Goal: Find contact information: Find contact information

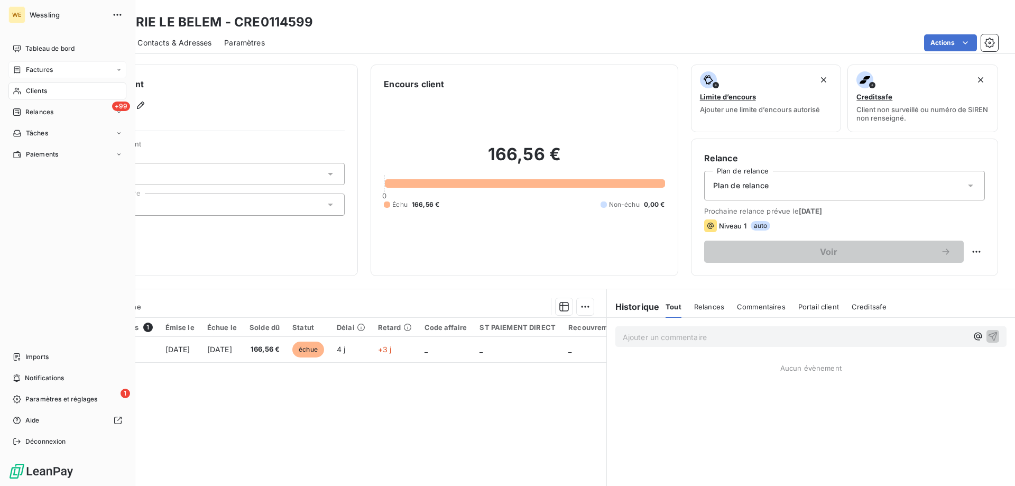
click at [27, 70] on span "Factures" at bounding box center [39, 70] width 27 height 10
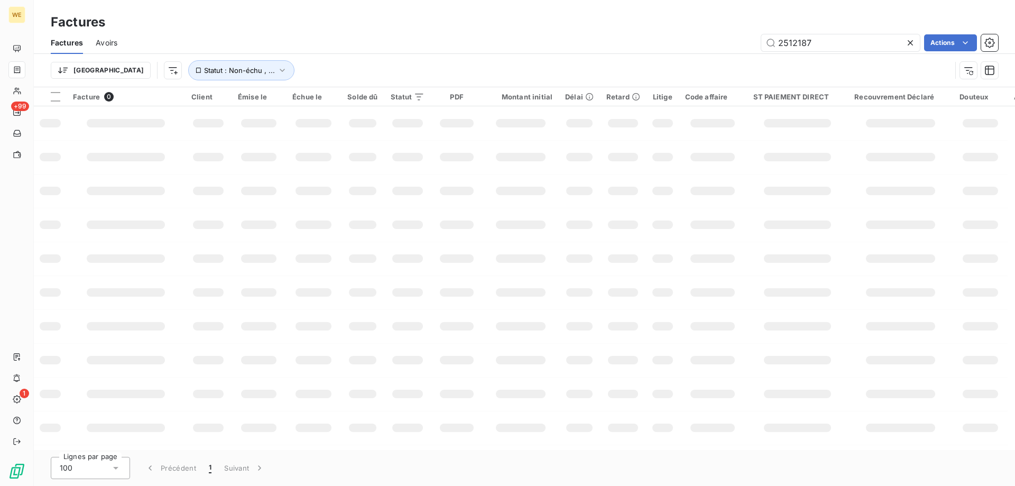
drag, startPoint x: 824, startPoint y: 44, endPoint x: 712, endPoint y: 51, distance: 112.8
click at [713, 50] on div "2512187 Actions" at bounding box center [564, 42] width 868 height 17
drag, startPoint x: 794, startPoint y: 45, endPoint x: 698, endPoint y: 53, distance: 96.0
click at [716, 48] on div "2513293 Actions" at bounding box center [564, 42] width 868 height 17
type input "2520052"
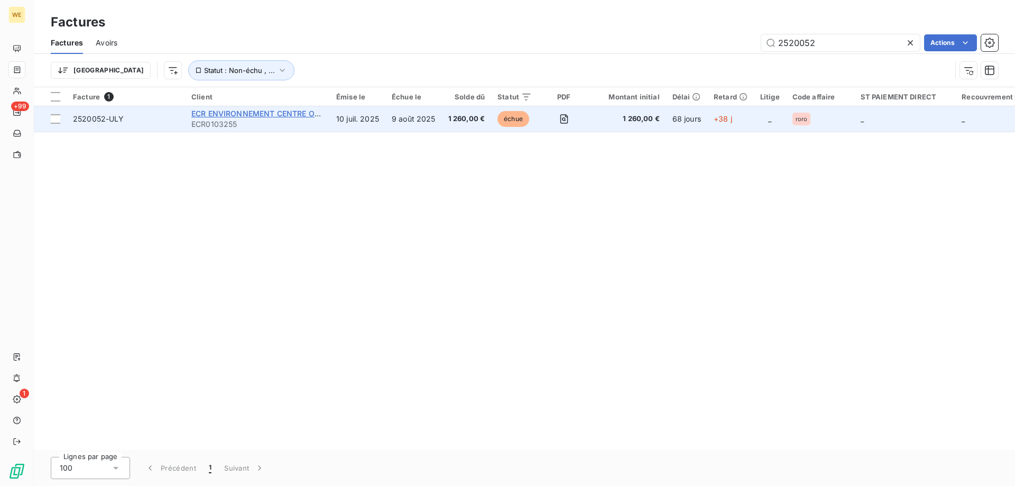
click at [237, 114] on span "ECR ENVIRONNEMENT CENTRE OUEST" at bounding box center [262, 113] width 143 height 9
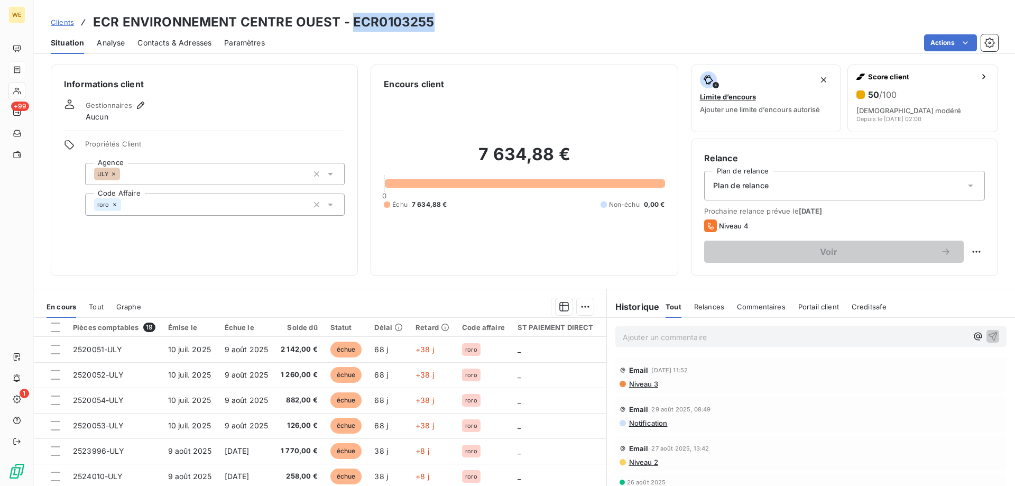
drag, startPoint x: 352, startPoint y: 21, endPoint x: 450, endPoint y: 26, distance: 97.9
click at [450, 26] on div "Clients ECR ENVIRONNEMENT CENTRE OUEST - ECR0103255" at bounding box center [524, 22] width 981 height 19
copy h3 "ECR0103255"
click at [69, 22] on span "Clients" at bounding box center [62, 22] width 23 height 8
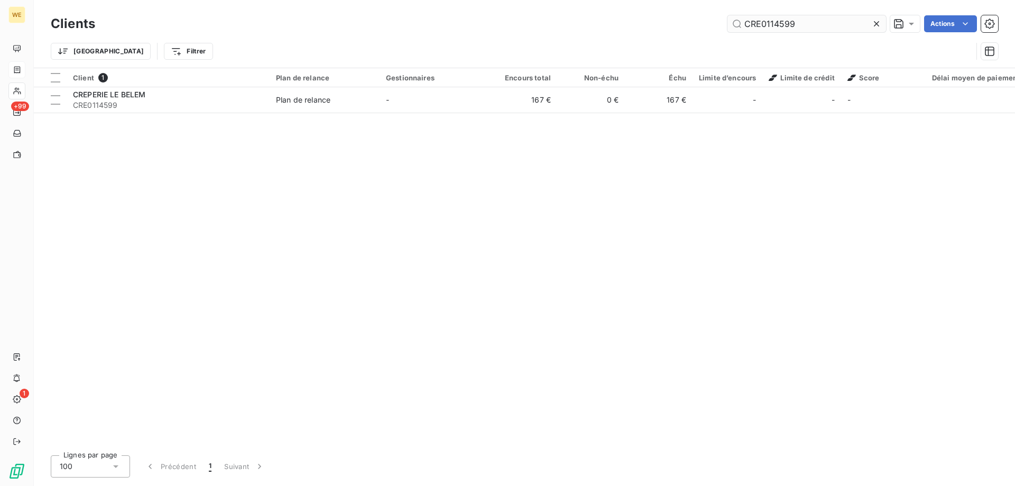
drag, startPoint x: 814, startPoint y: 25, endPoint x: 742, endPoint y: 25, distance: 72.4
click at [742, 25] on input "CRE0114599" at bounding box center [806, 23] width 159 height 17
type input "B"
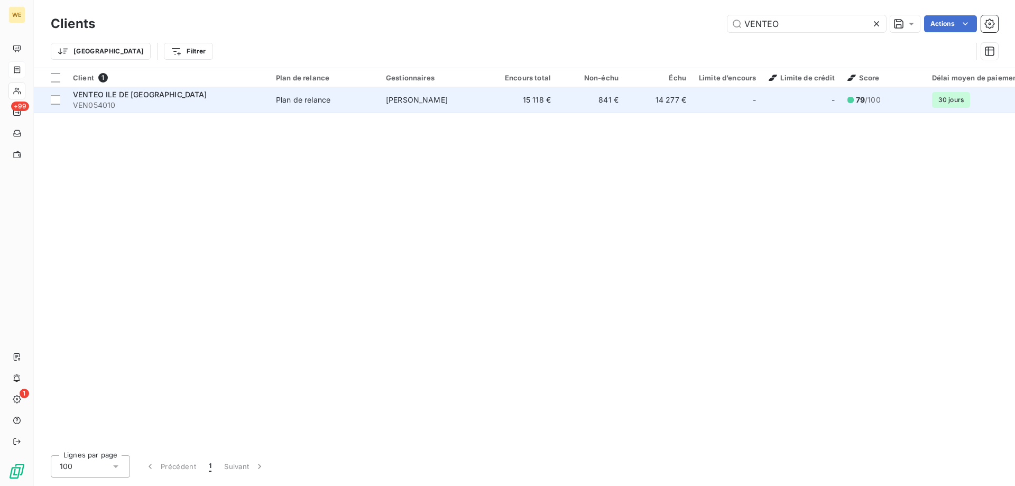
type input "VENTEO"
click at [152, 91] on span "VENTEO ILE DE [GEOGRAPHIC_DATA]" at bounding box center [140, 94] width 134 height 9
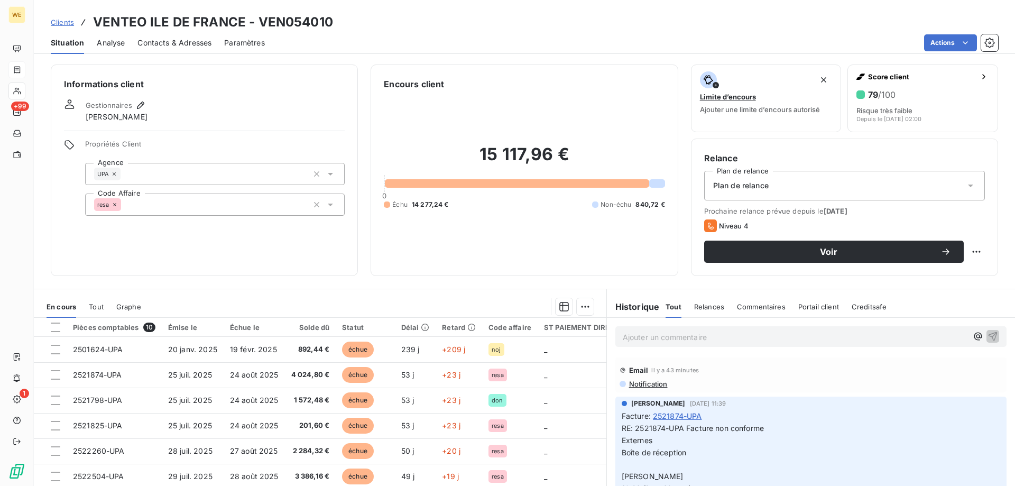
click at [156, 39] on span "Contacts & Adresses" at bounding box center [174, 43] width 74 height 11
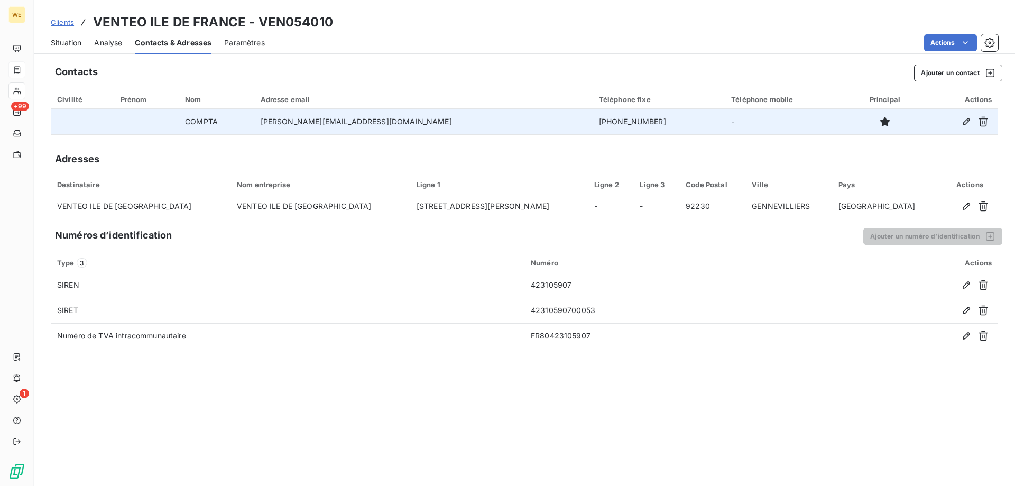
click at [419, 123] on td "[PERSON_NAME][EMAIL_ADDRESS][DOMAIN_NAME]" at bounding box center [423, 121] width 338 height 25
drag, startPoint x: 418, startPoint y: 123, endPoint x: 294, endPoint y: 124, distance: 124.2
click at [294, 124] on td "[PERSON_NAME][EMAIL_ADDRESS][DOMAIN_NAME]" at bounding box center [423, 121] width 338 height 25
copy td "[PERSON_NAME][EMAIL_ADDRESS][DOMAIN_NAME]"
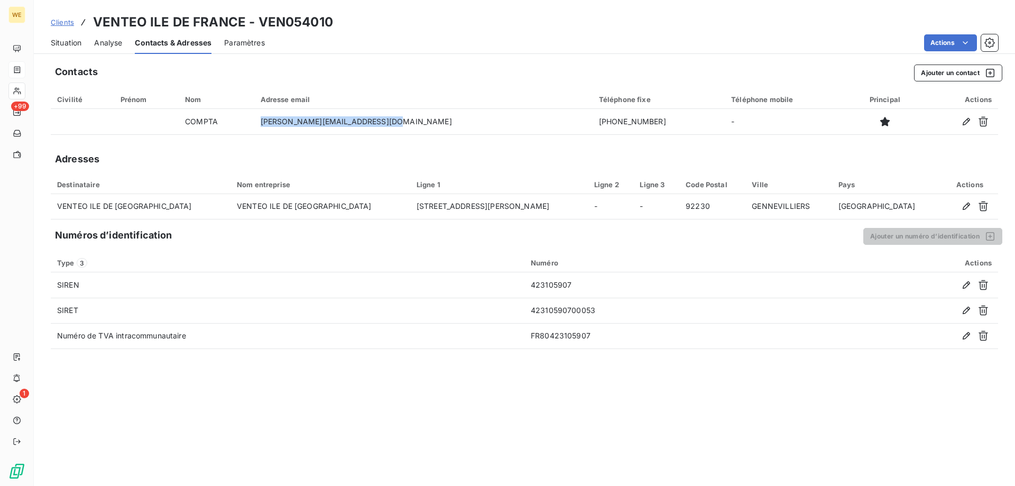
click at [69, 25] on span "Clients" at bounding box center [62, 22] width 23 height 8
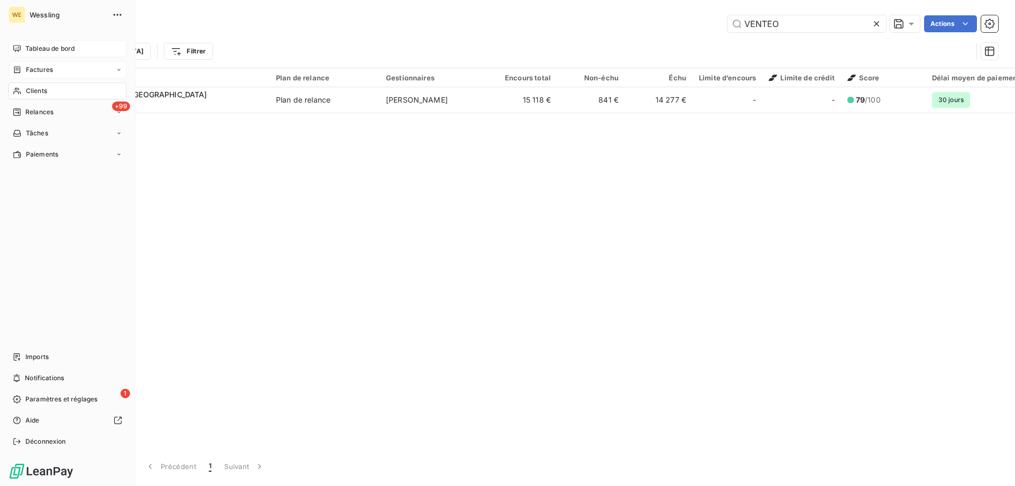
click at [31, 50] on span "Tableau de bord" at bounding box center [49, 49] width 49 height 10
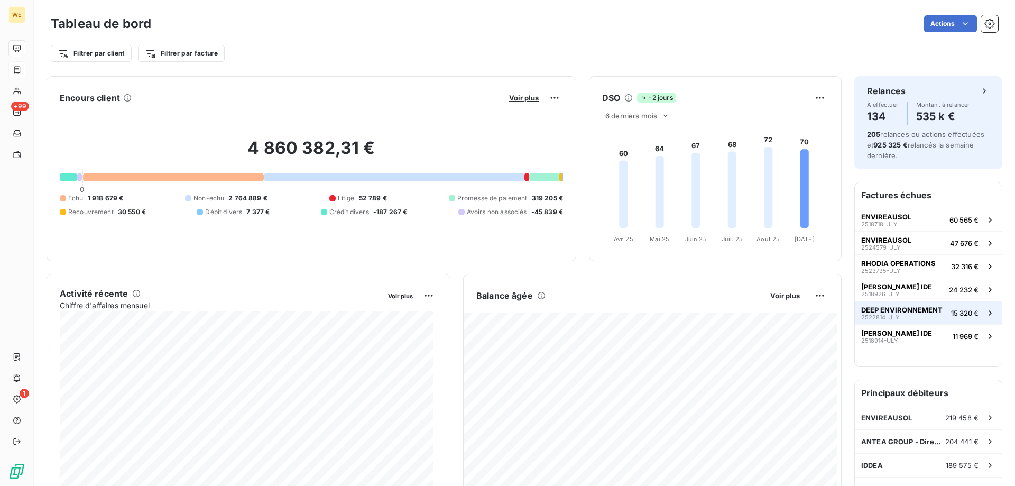
click at [913, 312] on span "DEEP ENVIRONNEMENT" at bounding box center [901, 310] width 81 height 8
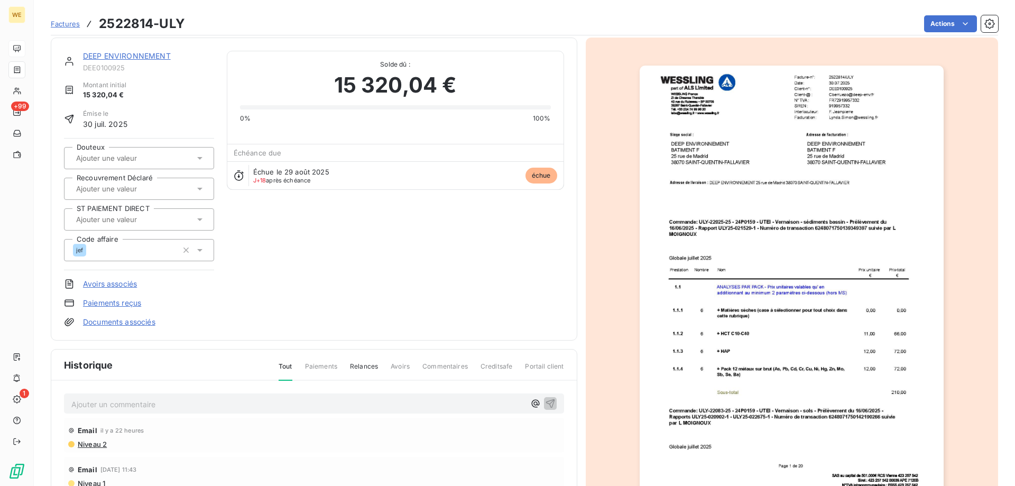
scroll to position [54, 0]
